Goal: Navigation & Orientation: Understand site structure

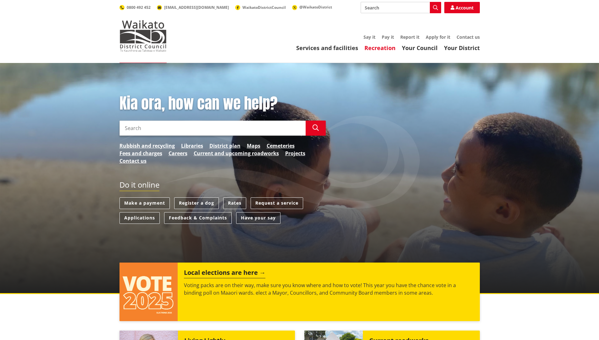
click at [379, 49] on link "Recreation" at bounding box center [380, 48] width 31 height 8
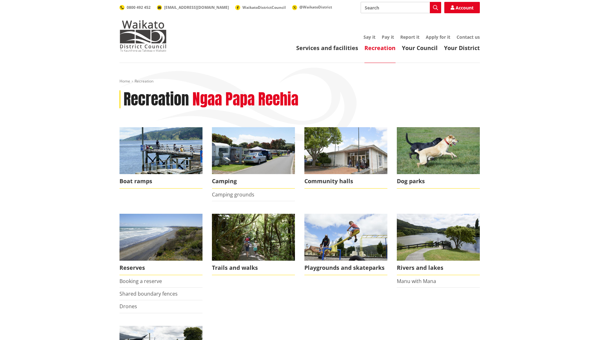
click at [417, 44] on div "Services and facilities Recreation Your Council Your District Say it Pay it Rep…" at bounding box center [329, 43] width 301 height 17
click at [429, 49] on link "Your Council" at bounding box center [420, 48] width 36 height 8
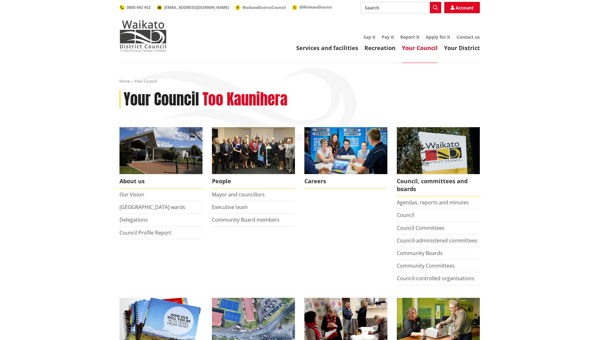
click at [455, 49] on link "Your District" at bounding box center [462, 48] width 36 height 8
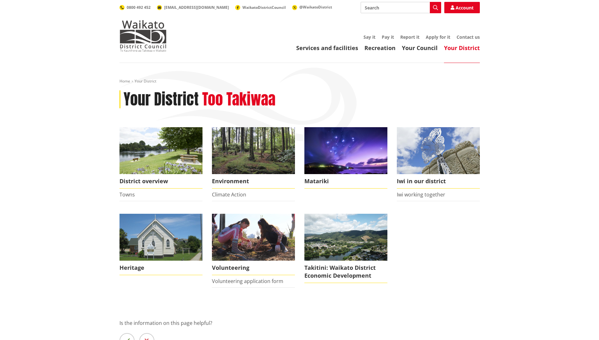
click at [346, 50] on link "Services and facilities" at bounding box center [327, 48] width 62 height 8
